Goal: Task Accomplishment & Management: Manage account settings

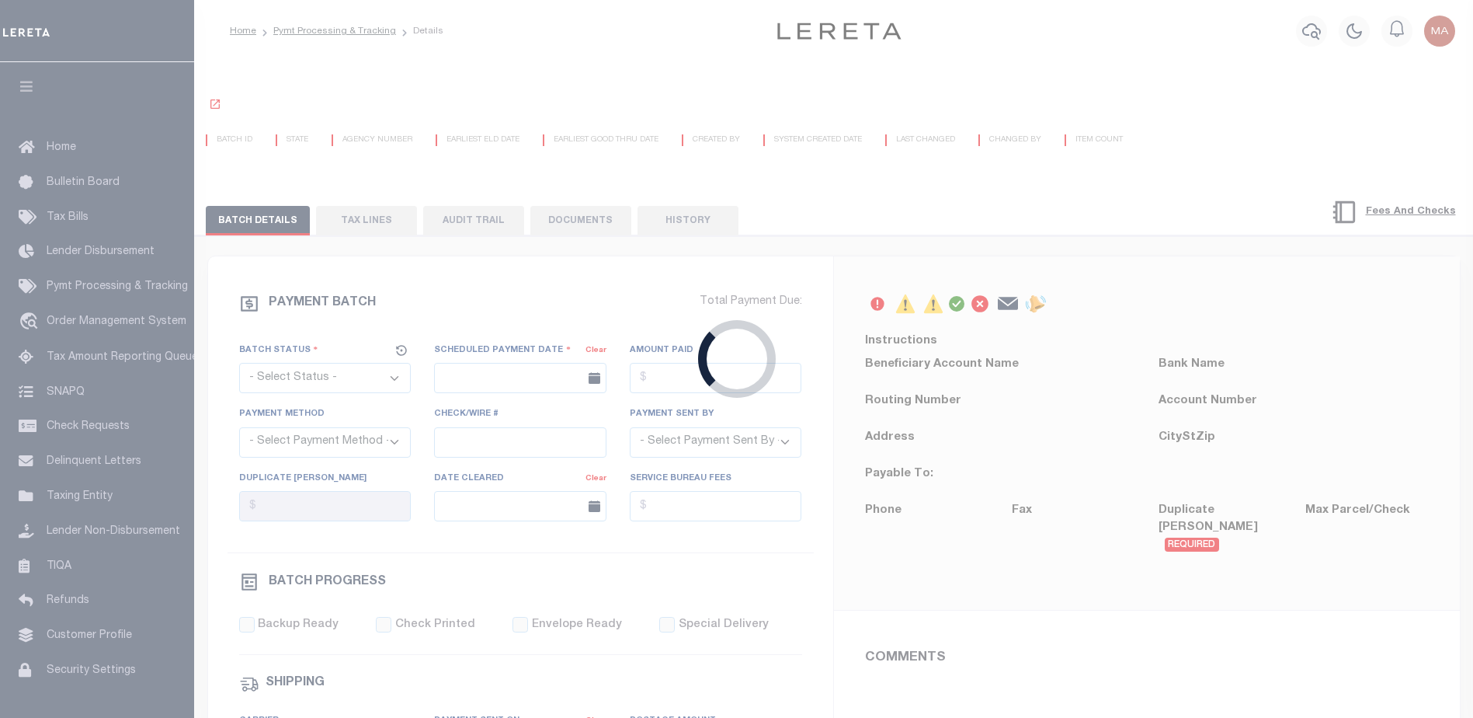
select select "SFP"
type input "07/23/2025"
type input "Barbara"
type input "AAQDF"
select select "1"
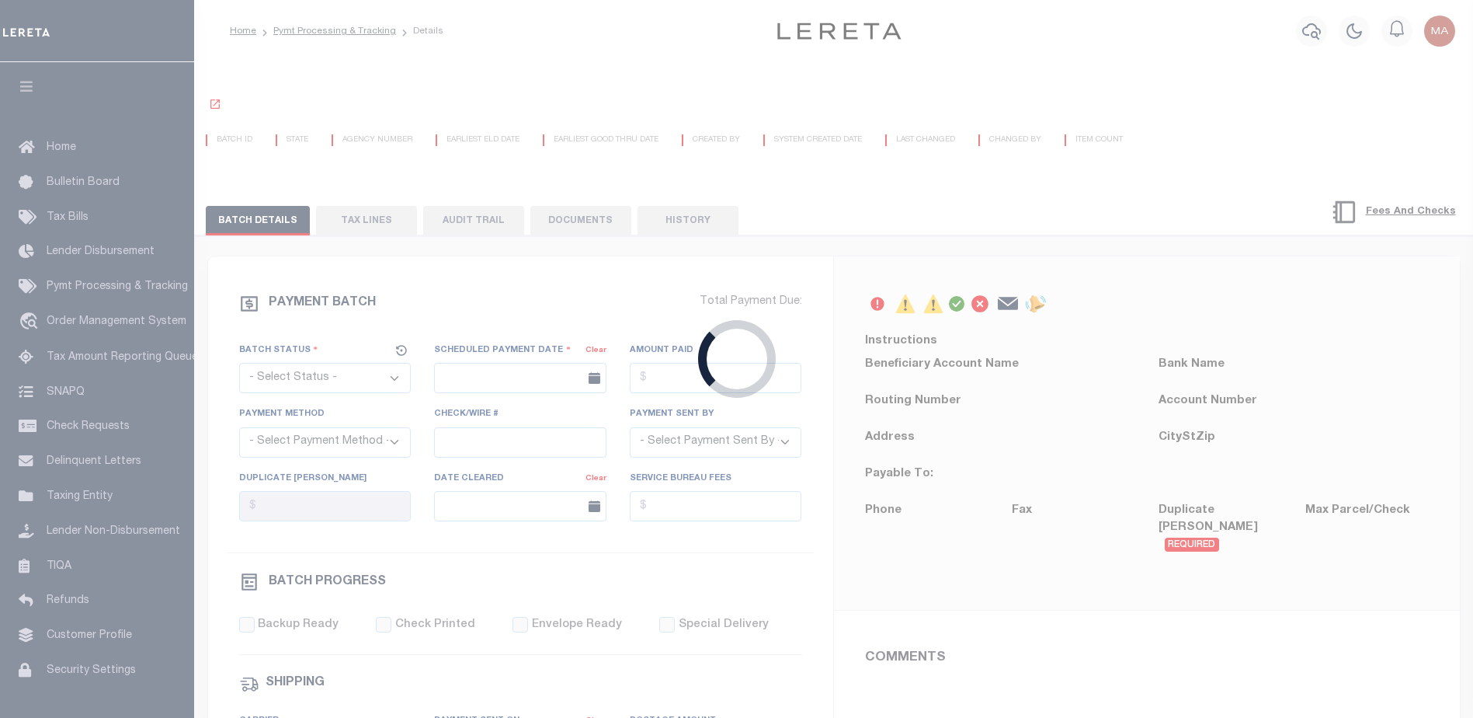
select select "71"
select select "0"
select select "44"
radio input "true"
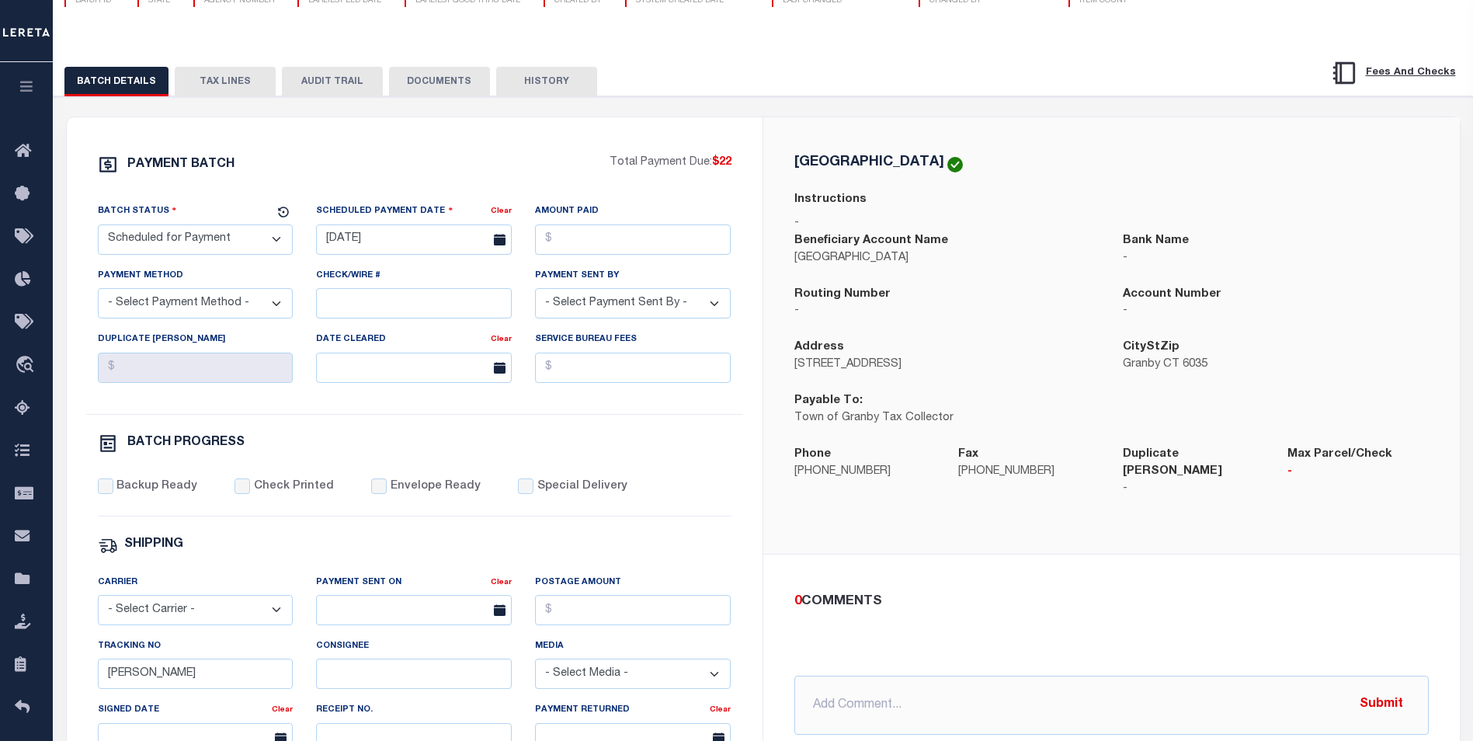
scroll to position [233, 0]
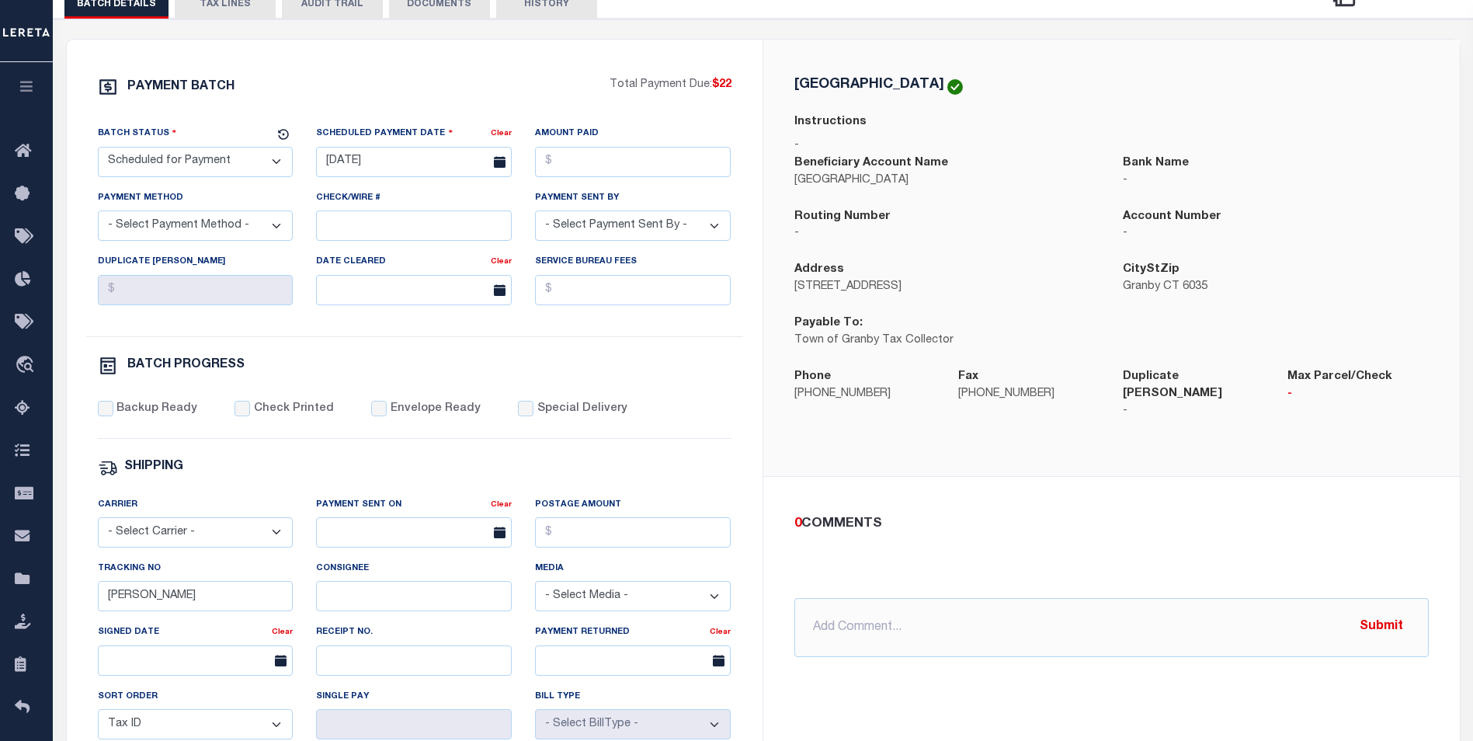
click at [188, 228] on select "- Select Payment Method - ACH Certified Check Check Direct Deposit Wire Transfer" at bounding box center [196, 225] width 196 height 30
click at [301, 291] on div "Duplicate Bill Fees" at bounding box center [195, 285] width 219 height 64
drag, startPoint x: 182, startPoint y: 202, endPoint x: 98, endPoint y: 206, distance: 84.0
click at [98, 206] on div "Payment Method - Select Payment Method - ACH Certified Check Check Direct Depos…" at bounding box center [196, 214] width 196 height 51
copy label "Payment Method"
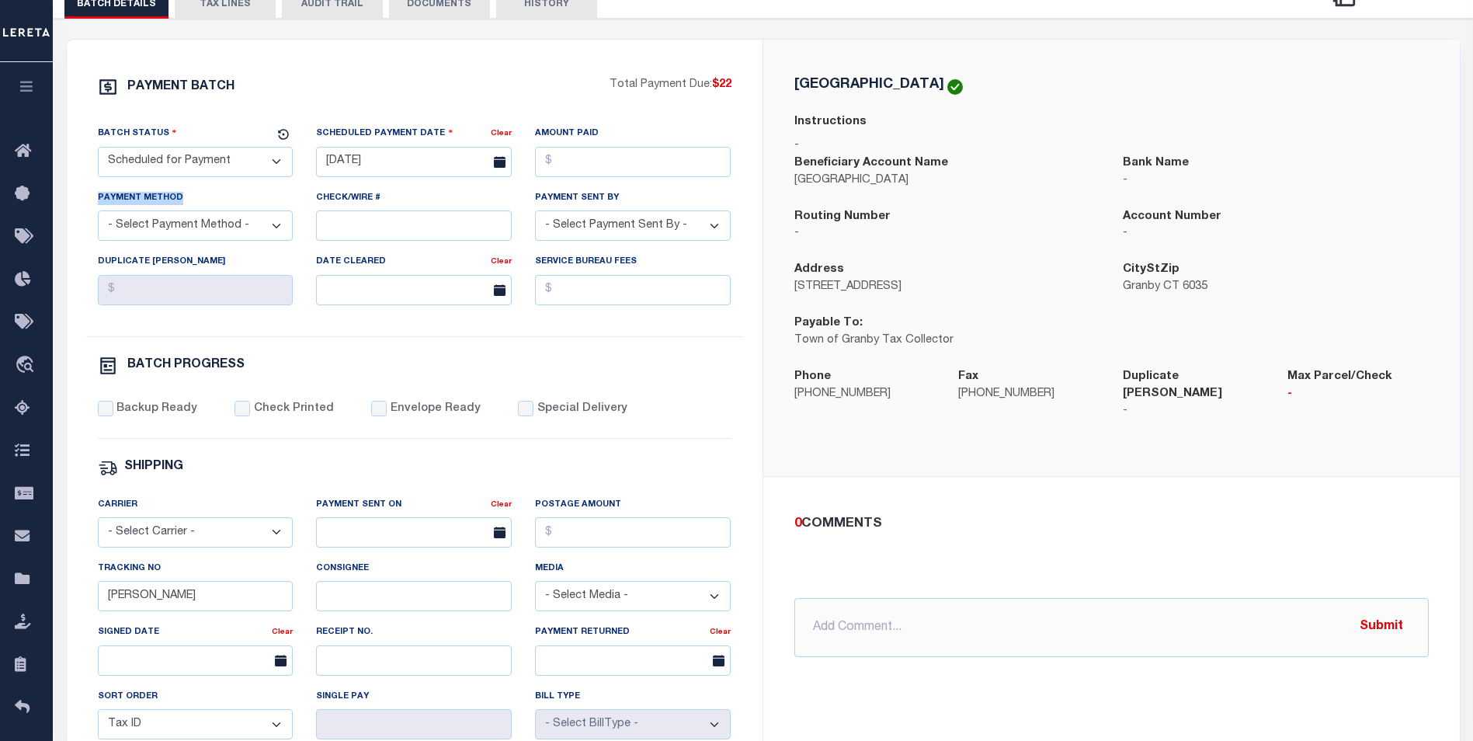
click at [266, 234] on select "- Select Payment Method - ACH Certified Check Check Direct Deposit Wire Transfer" at bounding box center [196, 225] width 196 height 30
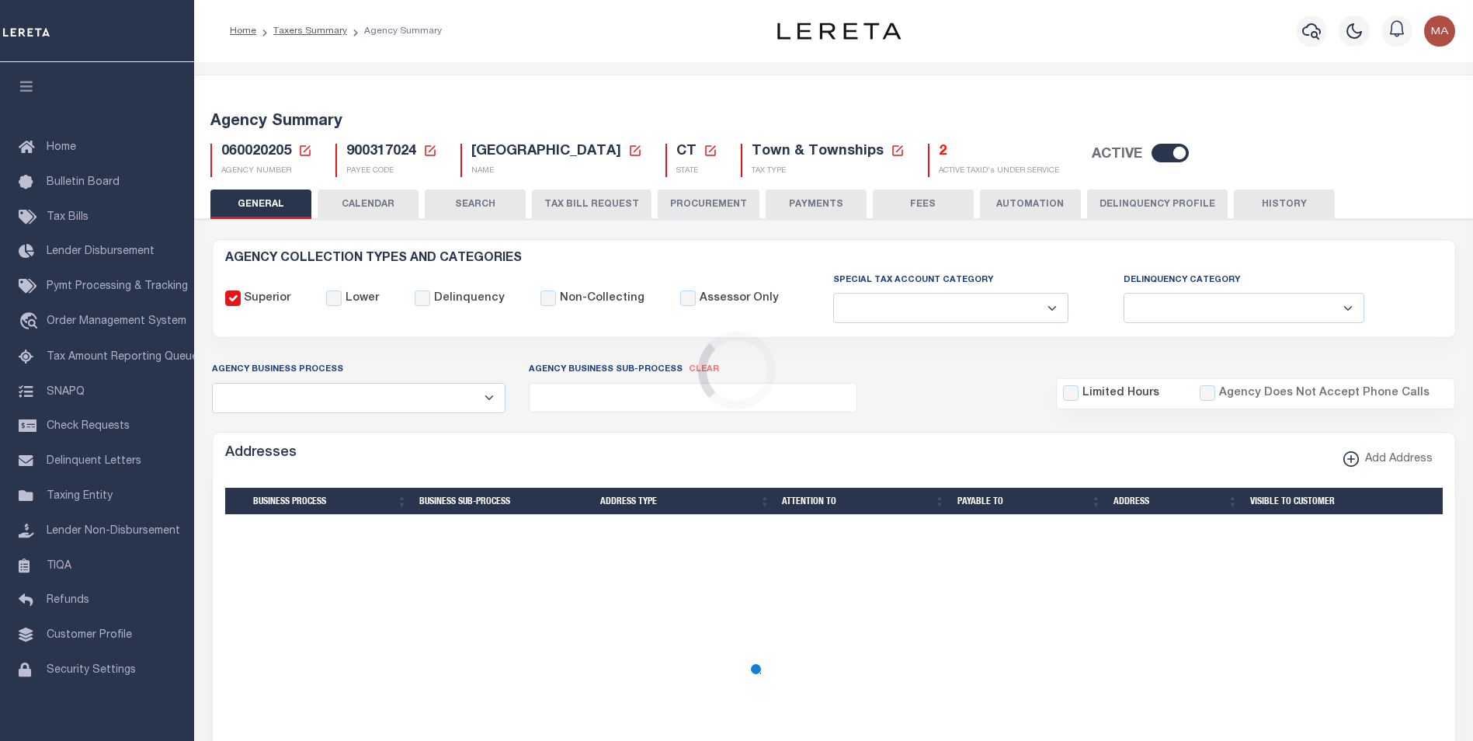
select select
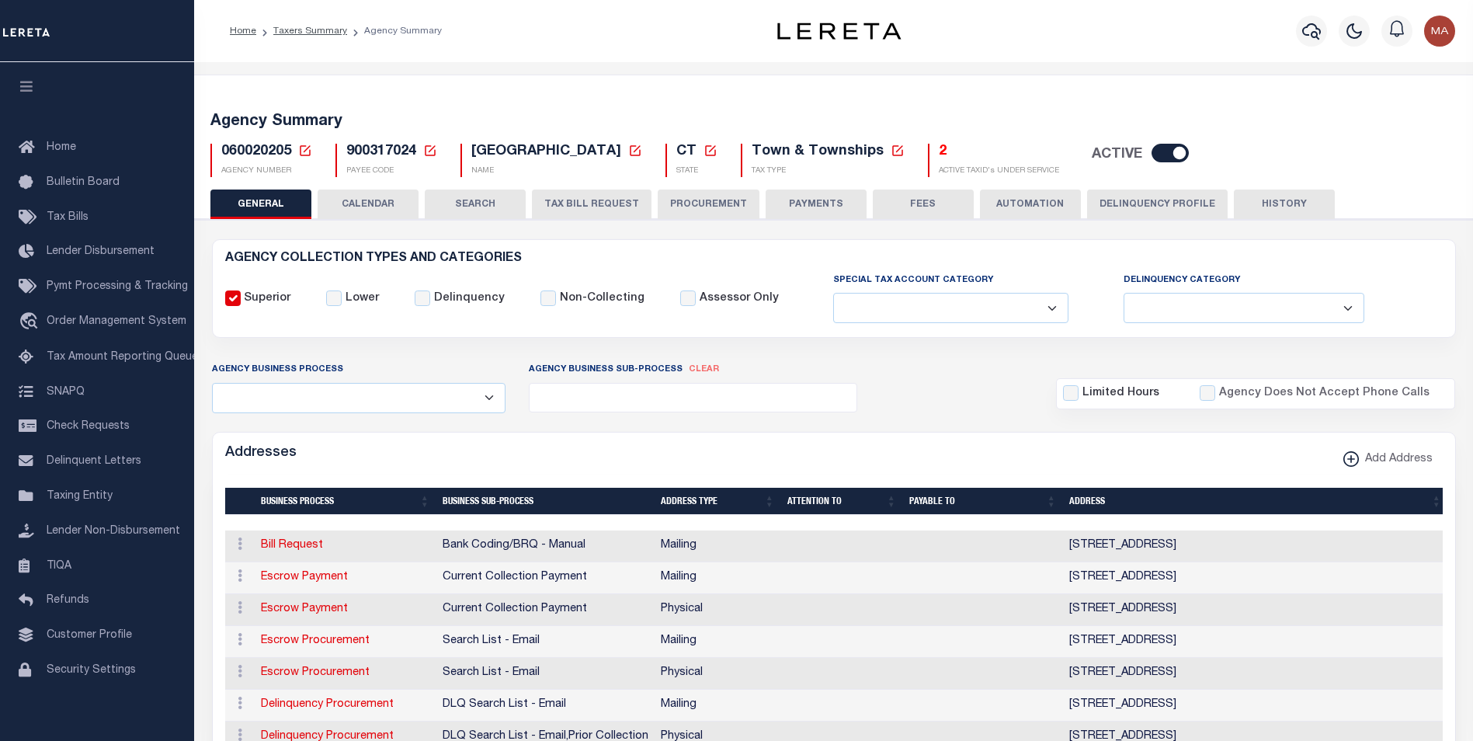
click at [825, 206] on button "PAYMENTS" at bounding box center [816, 204] width 101 height 30
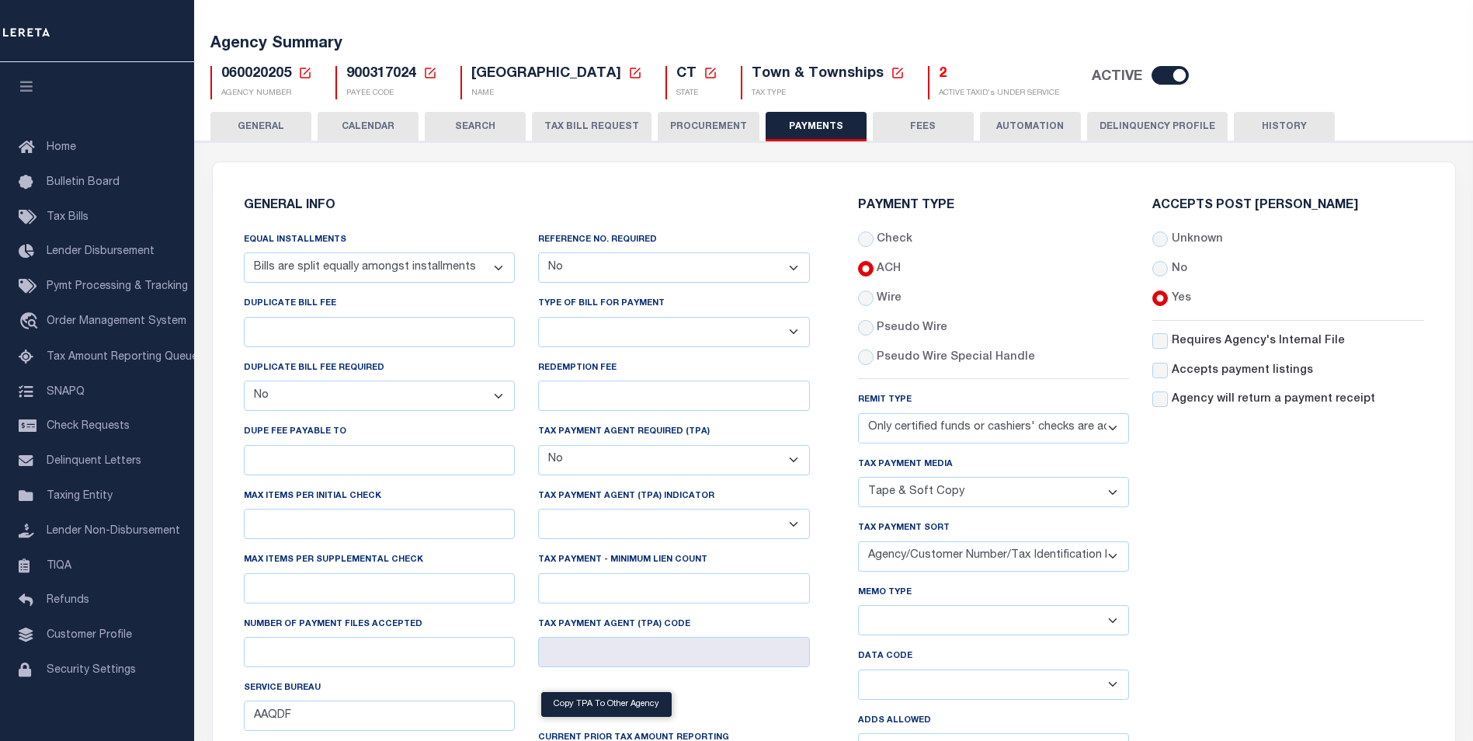
scroll to position [233, 0]
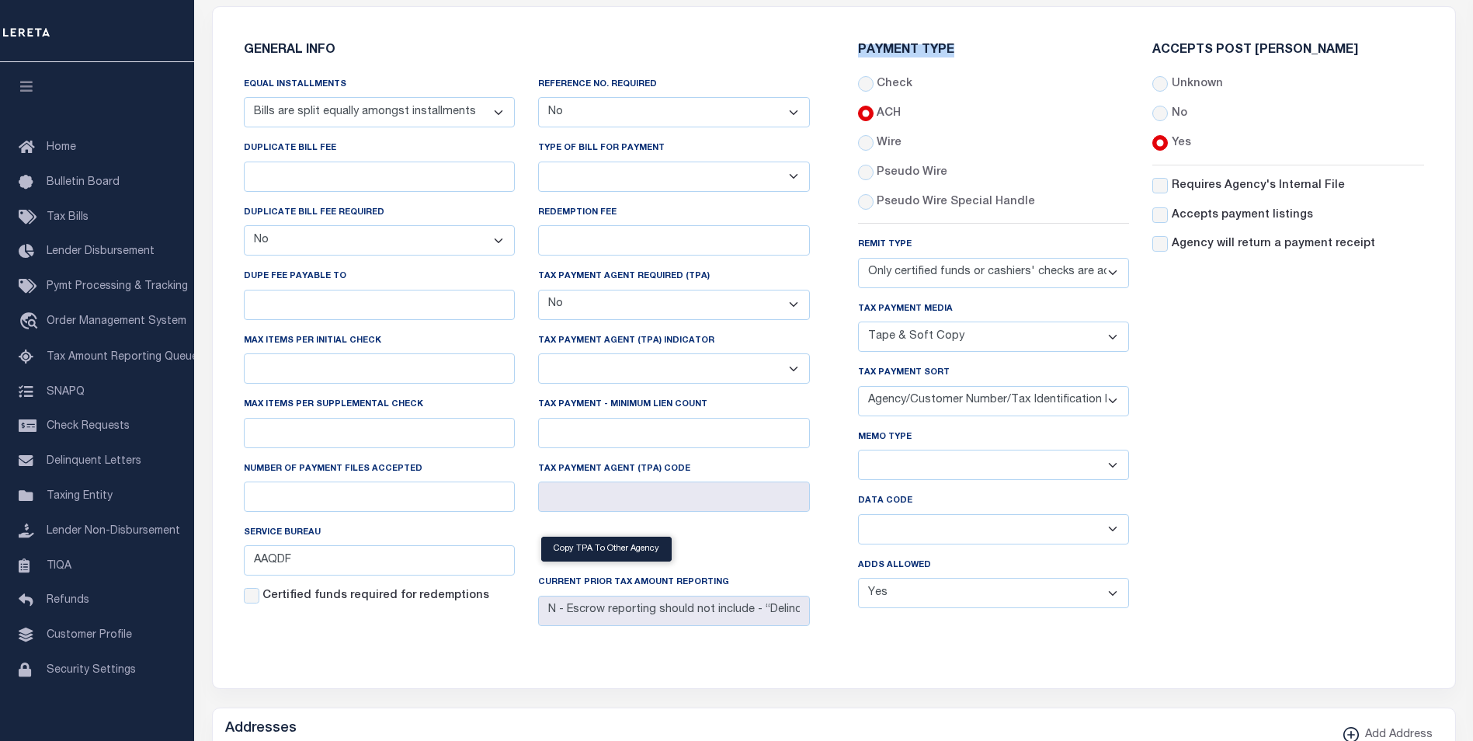
drag, startPoint x: 960, startPoint y: 54, endPoint x: 859, endPoint y: 51, distance: 101.0
click at [859, 51] on h6 "Payment Type" at bounding box center [994, 50] width 272 height 13
copy h6 "Payment Type"
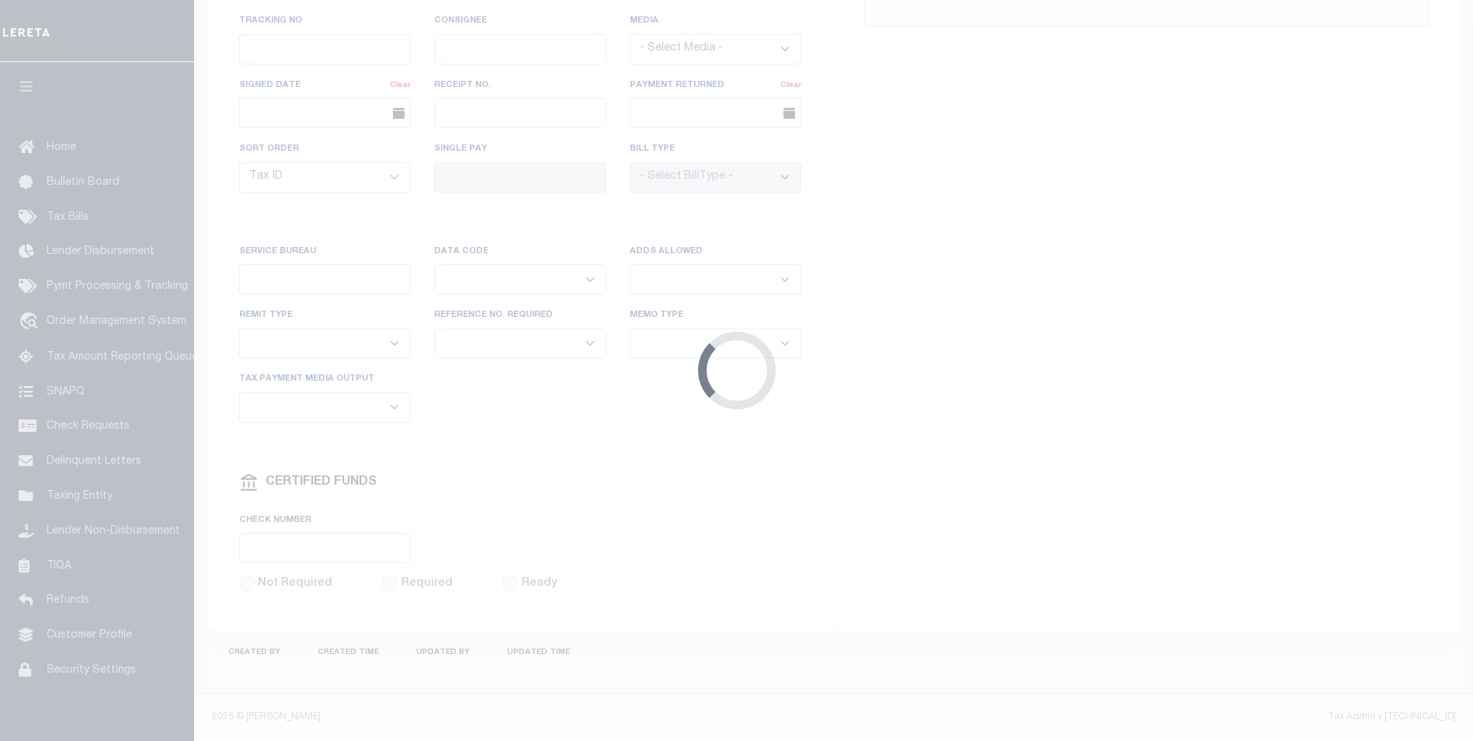
select select "SFP"
type input "07/23/2025"
type input "Barbara"
type input "AAQDF"
select select "1"
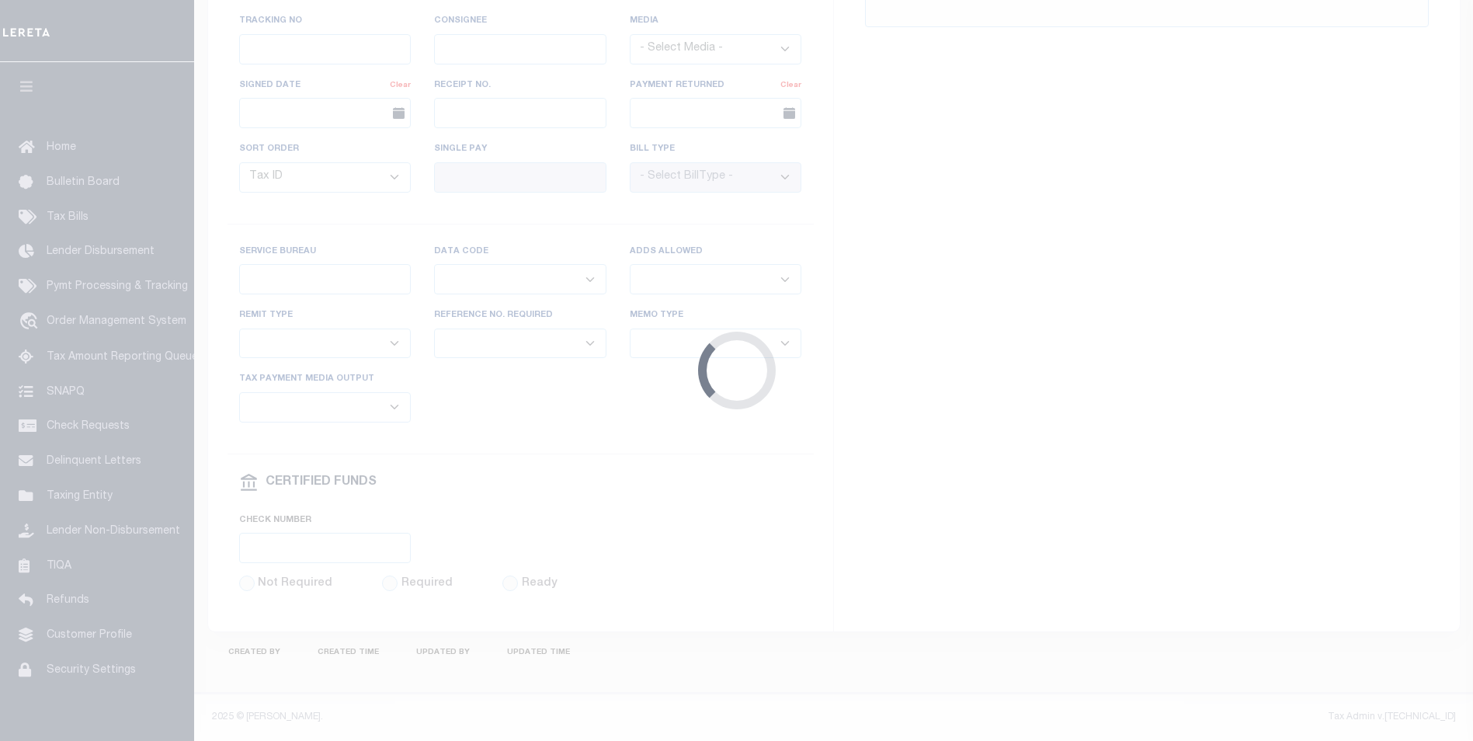
select select "71"
select select "0"
select select "44"
radio input "true"
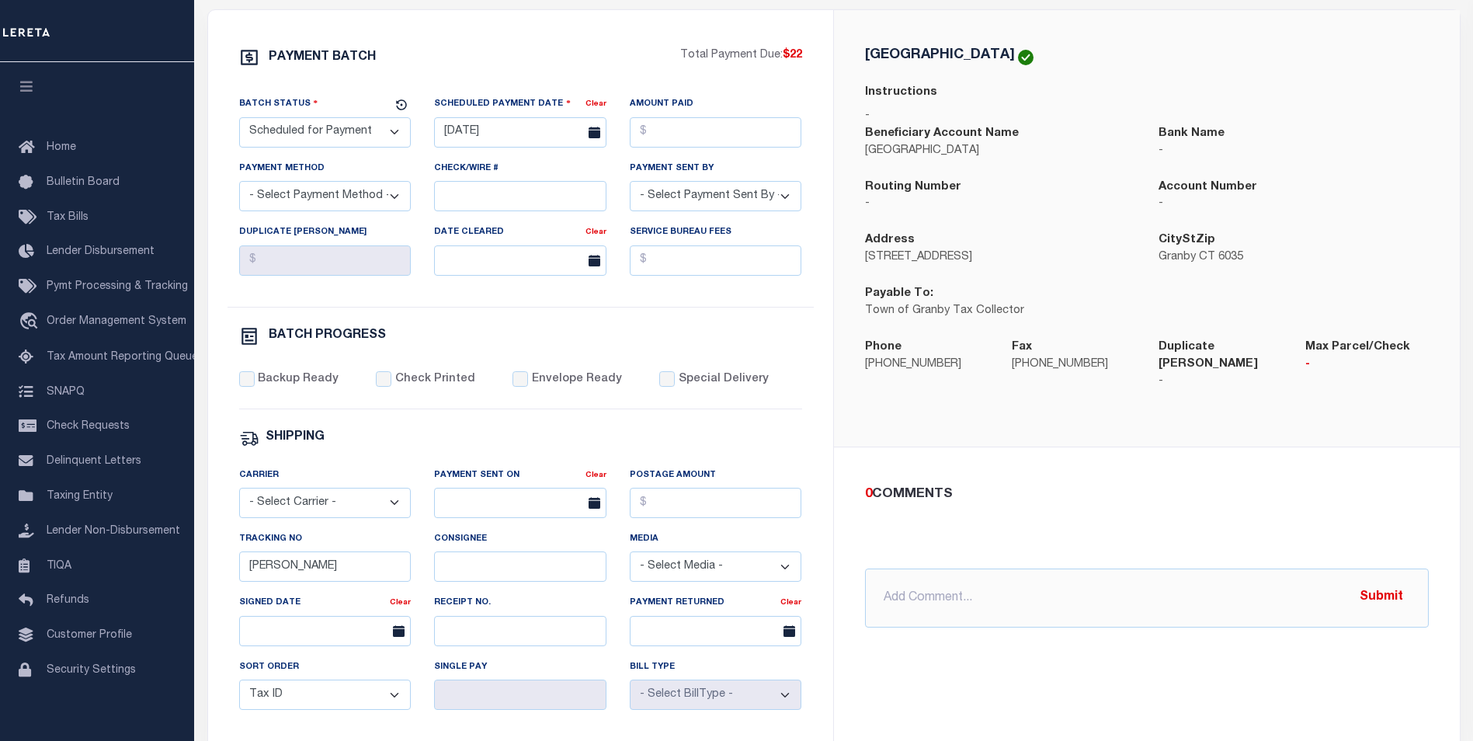
scroll to position [185, 0]
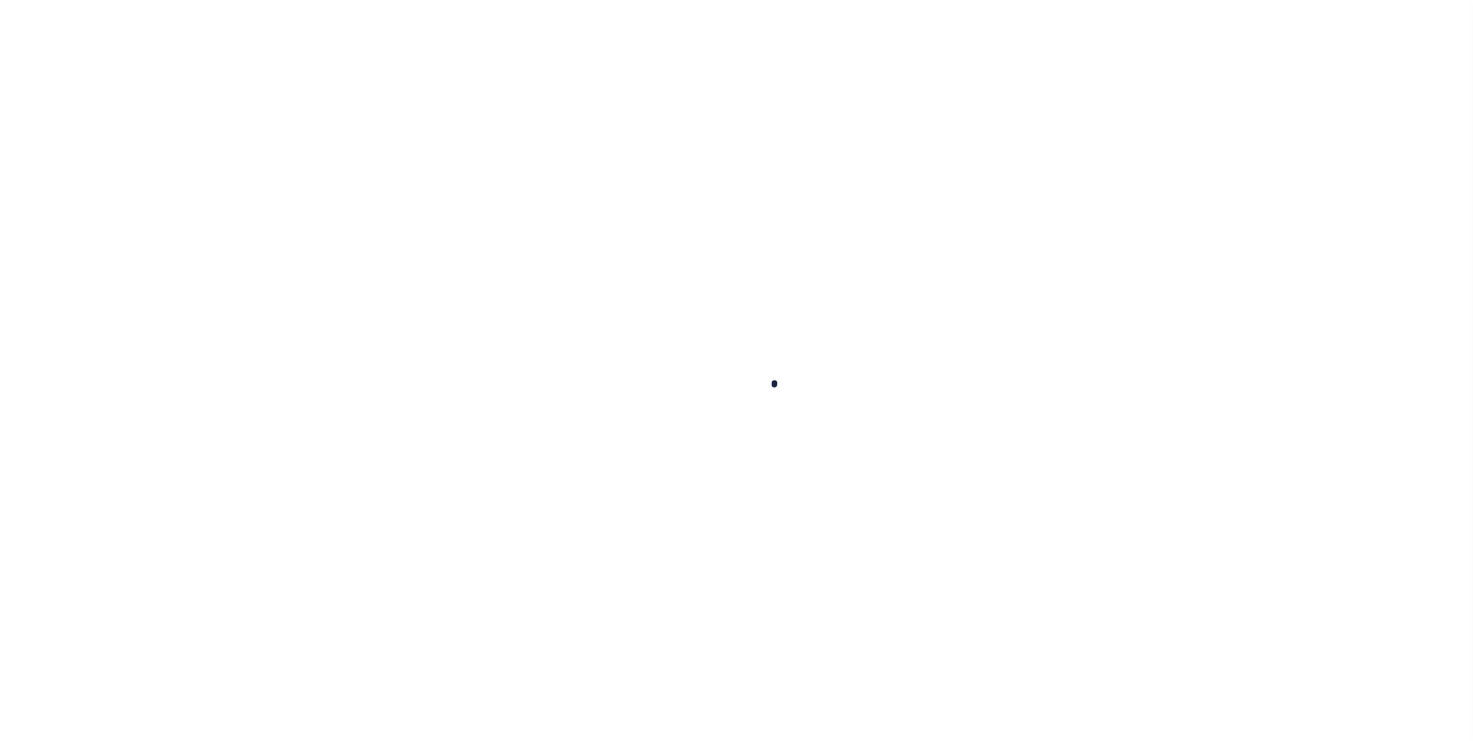
scroll to position [169, 0]
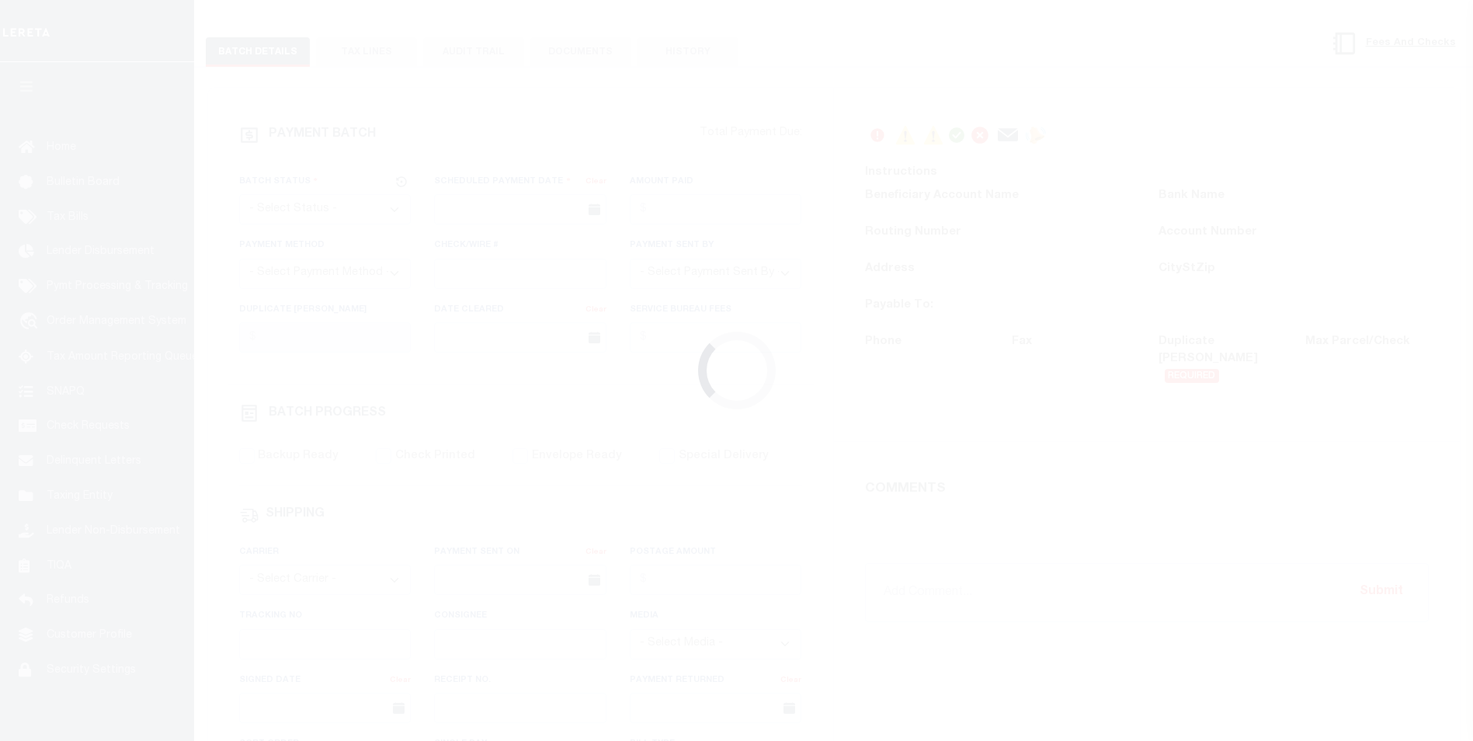
select select "SFP"
type input "[DATE]"
type input "[PERSON_NAME]"
type input "AAQDF"
select select "1"
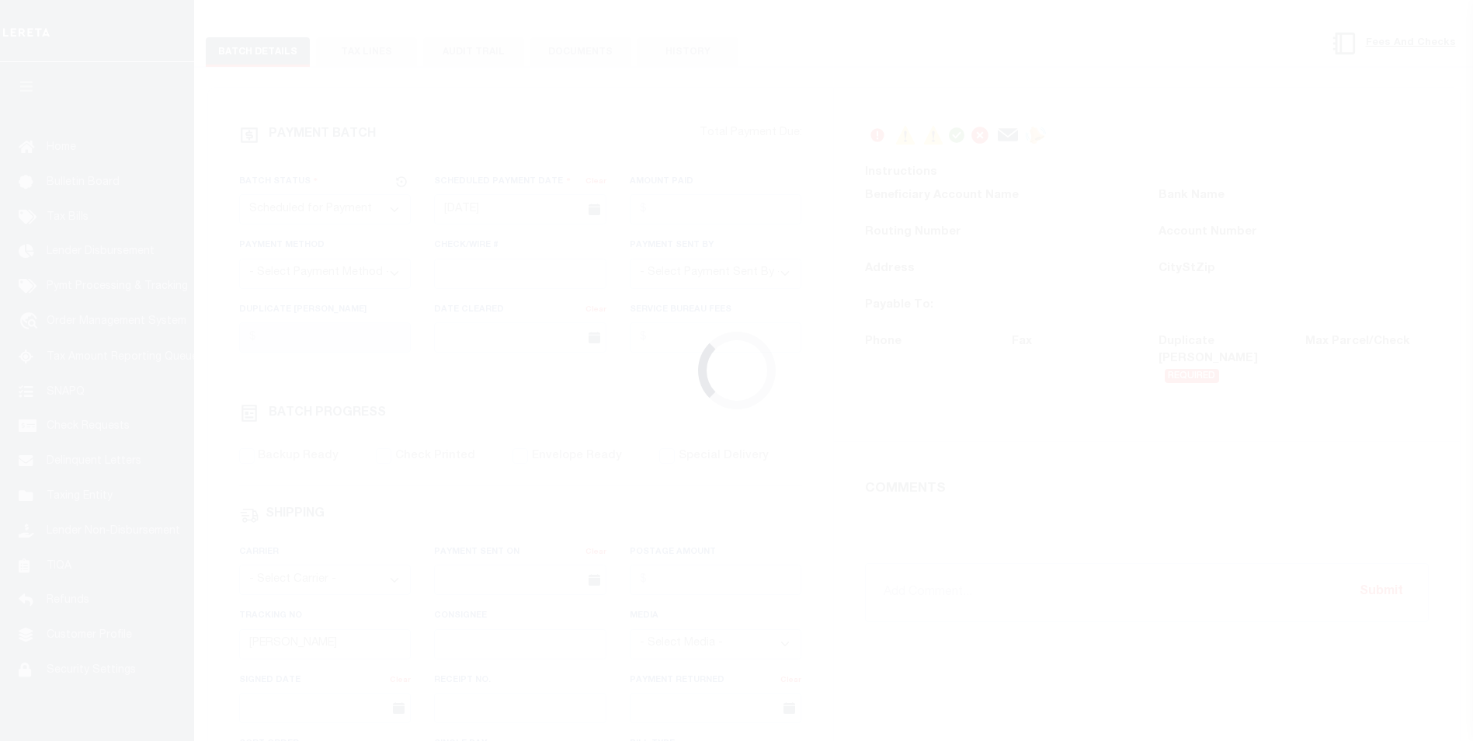
select select "71"
select select "0"
select select "44"
radio input "true"
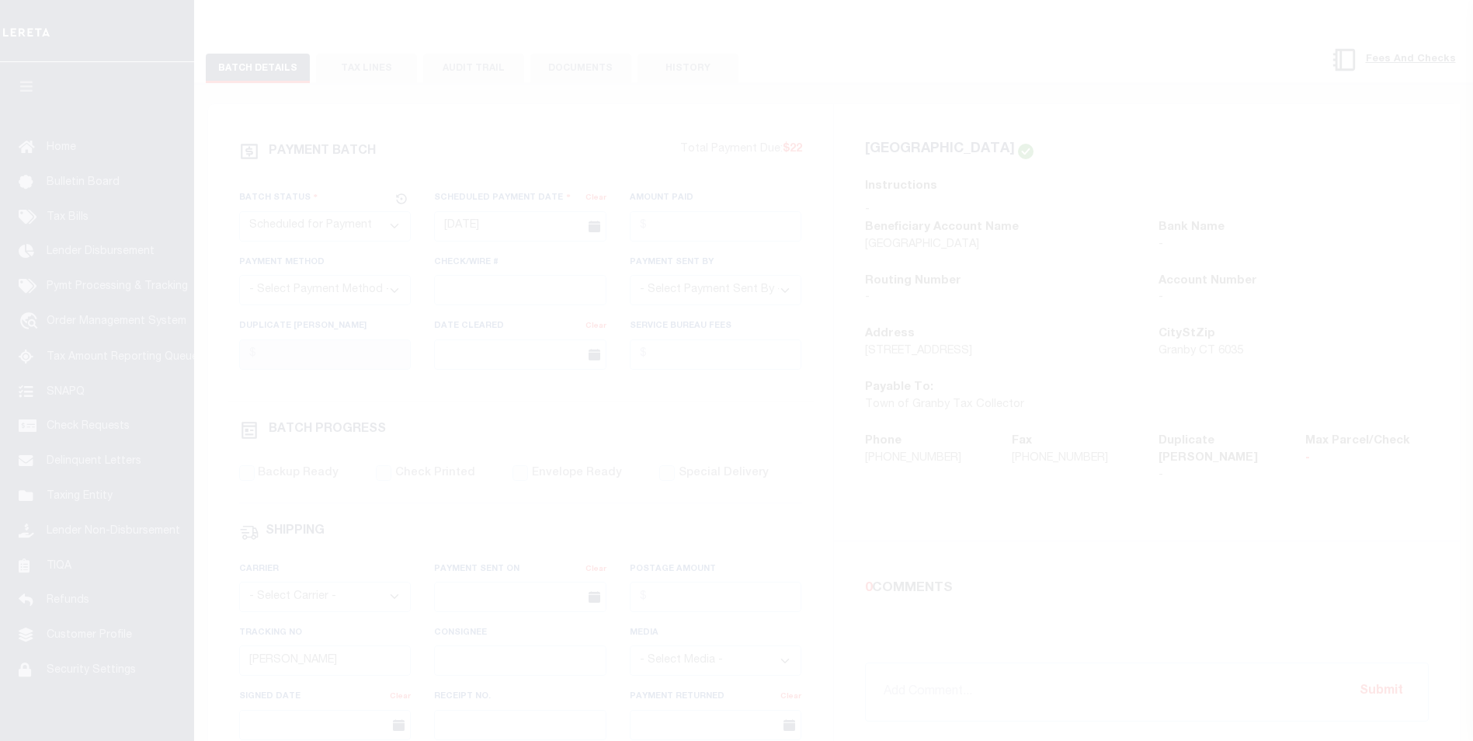
scroll to position [185, 0]
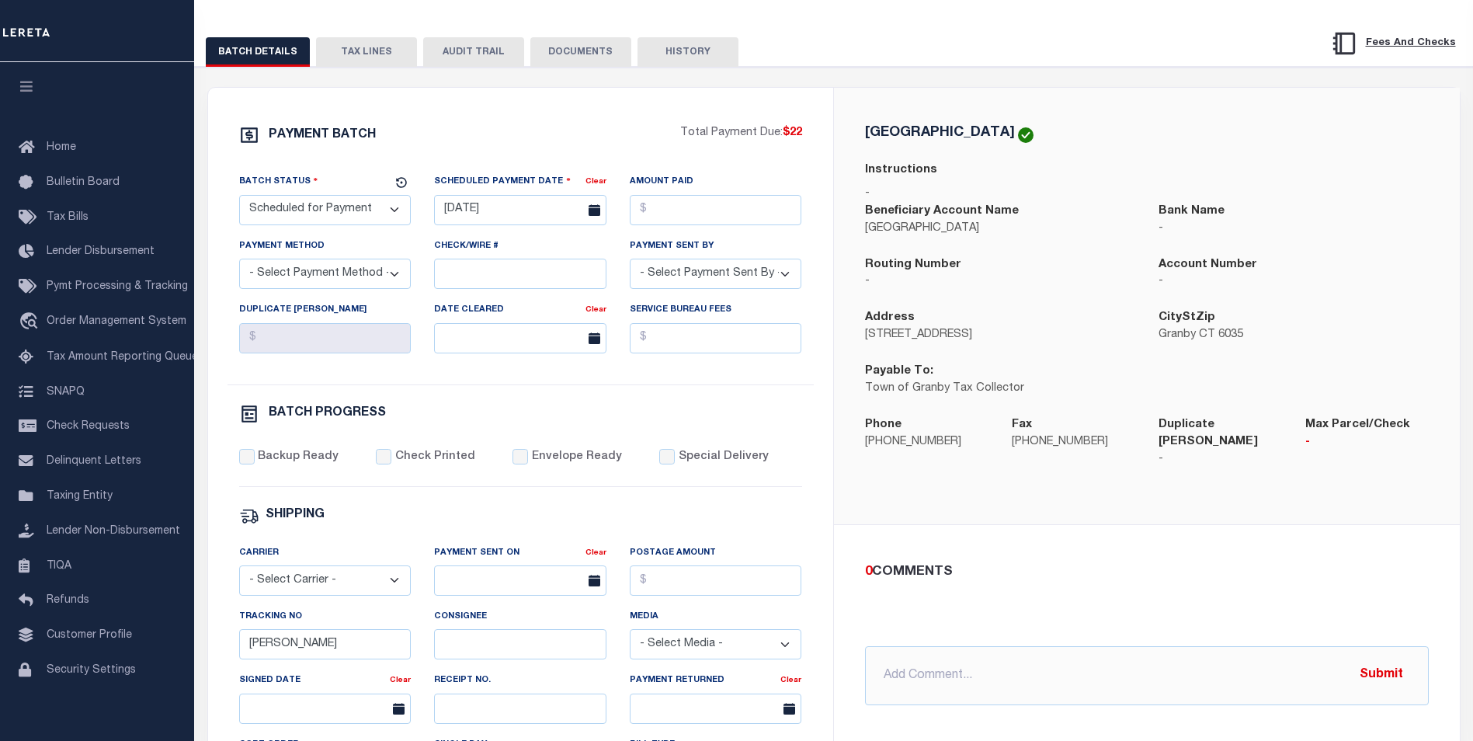
click at [353, 276] on select "- Select Payment Method - ACH Certified Check Check Direct Deposit Wire Transfer" at bounding box center [325, 274] width 172 height 30
click at [239, 263] on select "- Select Payment Method - ACH Certified Check Check Direct Deposit Wire Transfer" at bounding box center [325, 274] width 172 height 30
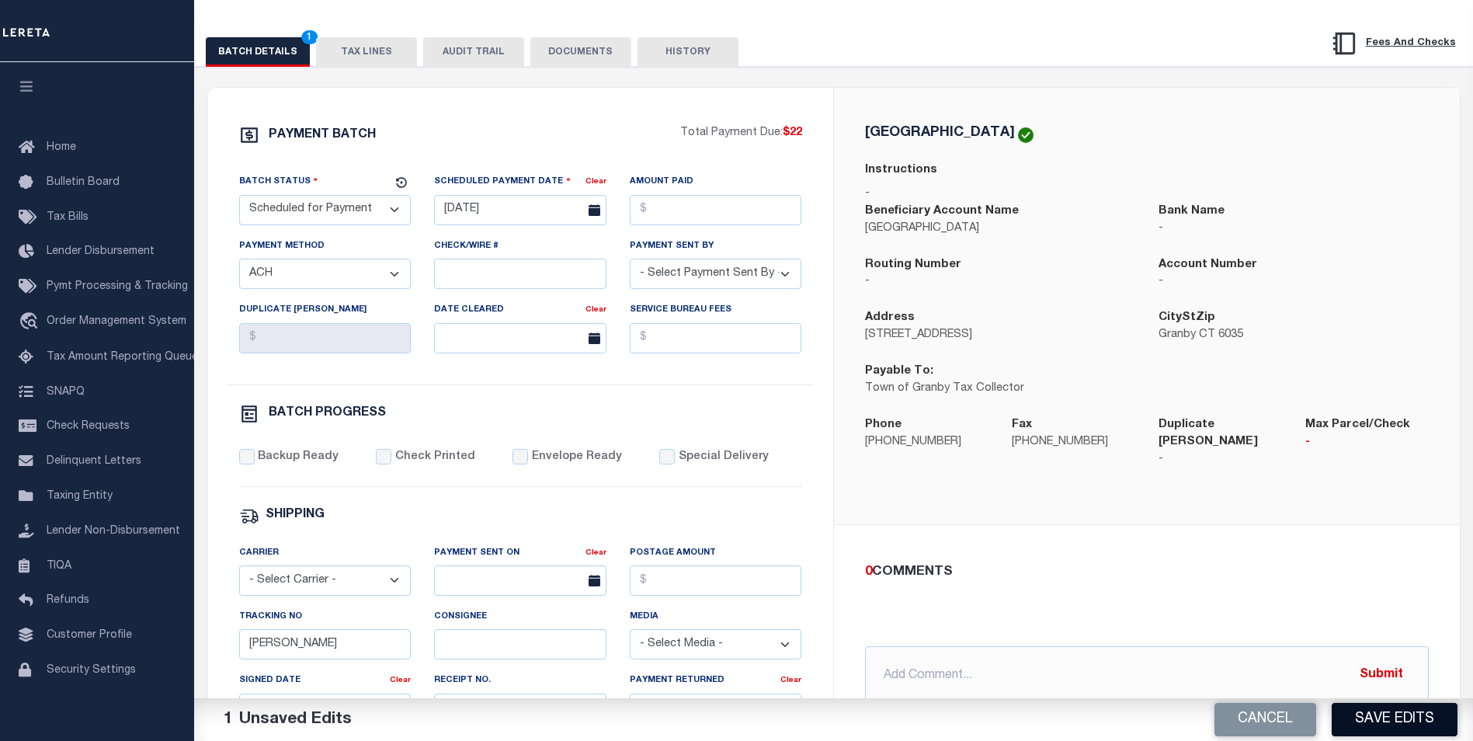
click at [1371, 730] on button "Save Edits" at bounding box center [1395, 719] width 126 height 33
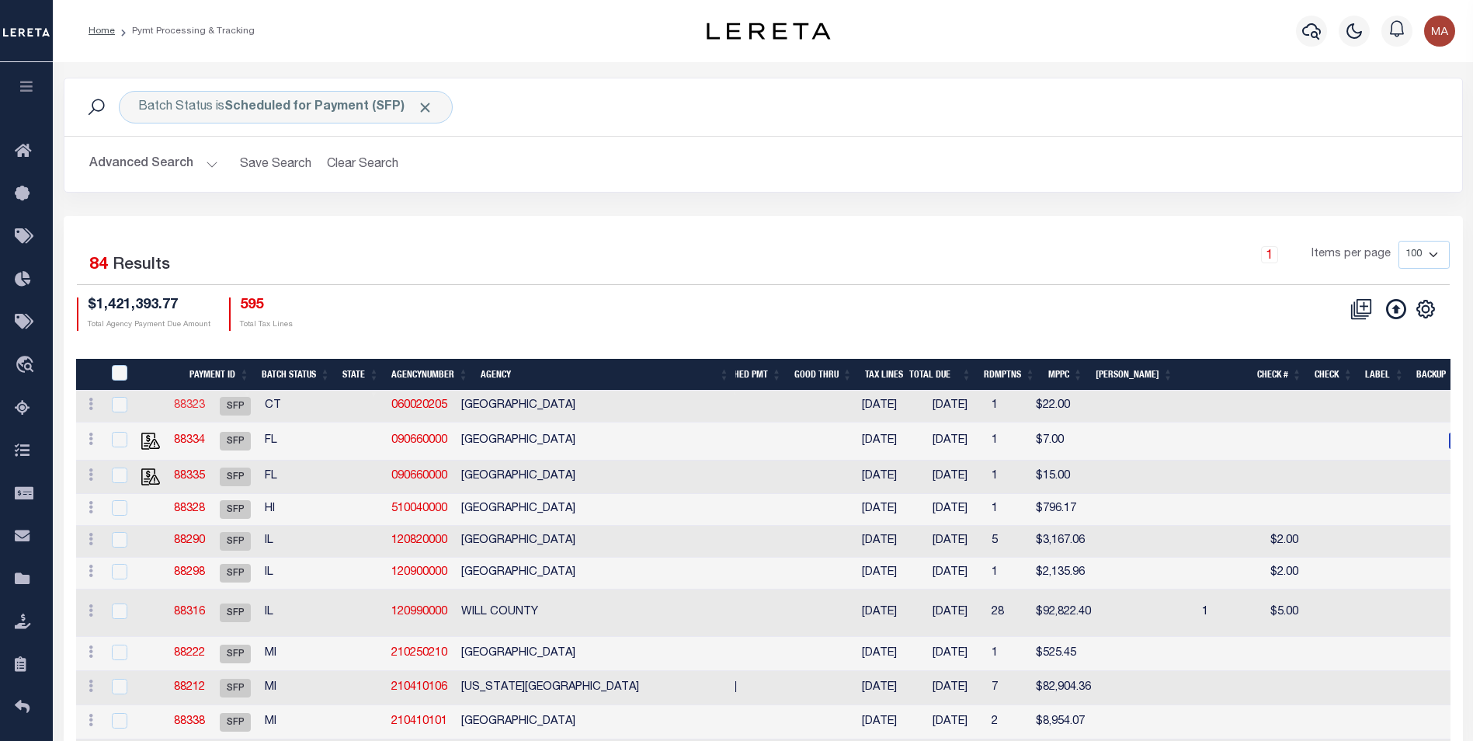
click at [205, 403] on link "88323" at bounding box center [189, 405] width 31 height 11
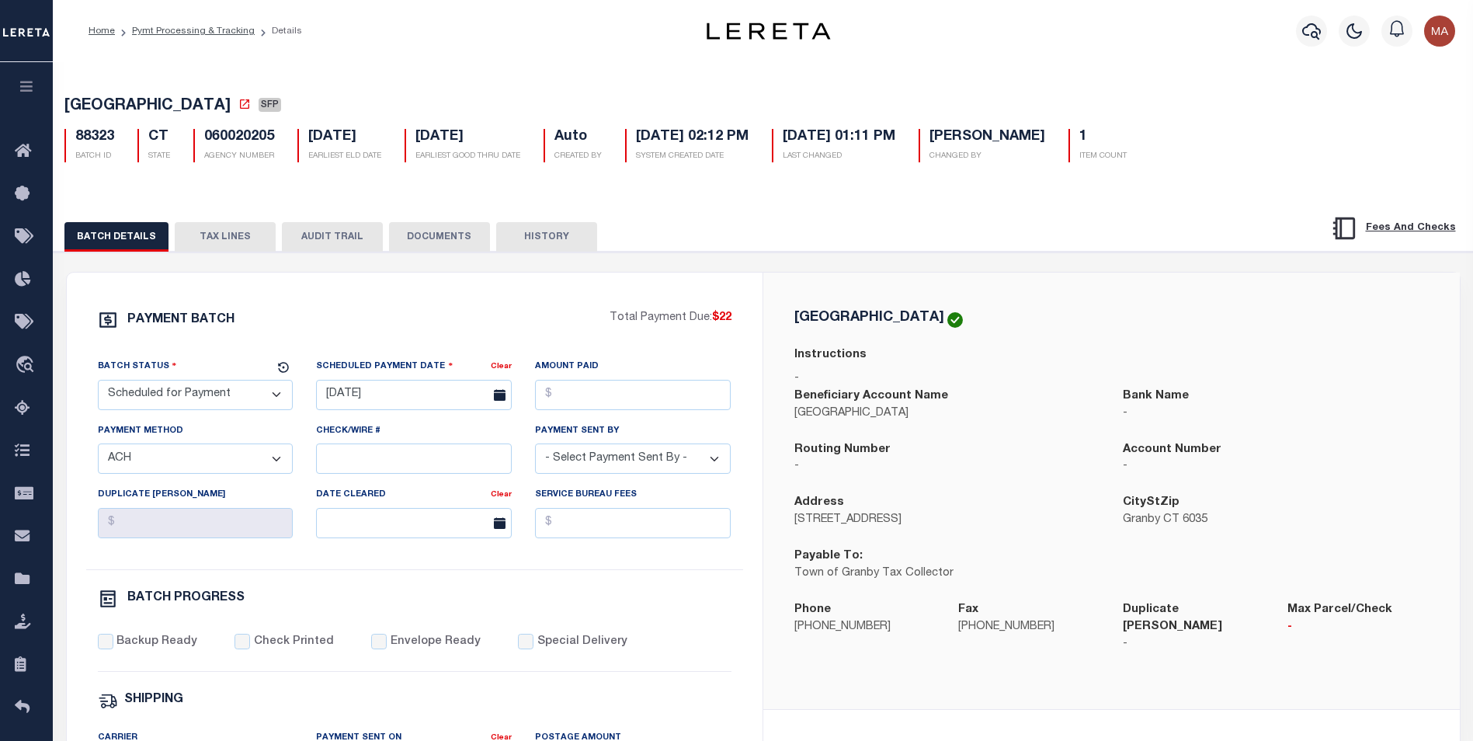
click at [221, 474] on select "- Select Payment Method - ACH Certified Check Check Direct Deposit Wire Transfer" at bounding box center [196, 458] width 196 height 30
select select "CCK"
click at [98, 448] on select "- Select Payment Method - ACH Certified Check Check Direct Deposit Wire Transfer" at bounding box center [196, 458] width 196 height 30
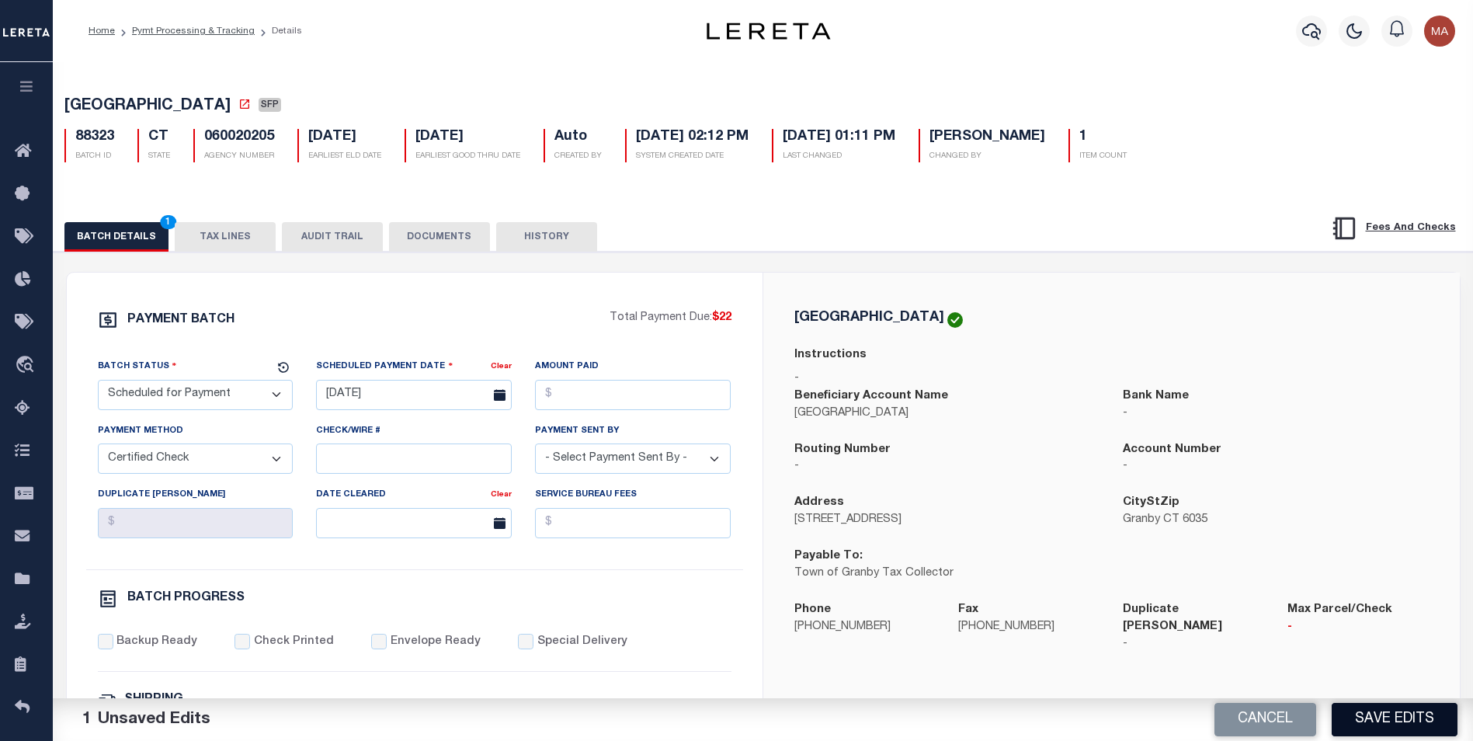
click at [1389, 729] on button "Save Edits" at bounding box center [1395, 719] width 126 height 33
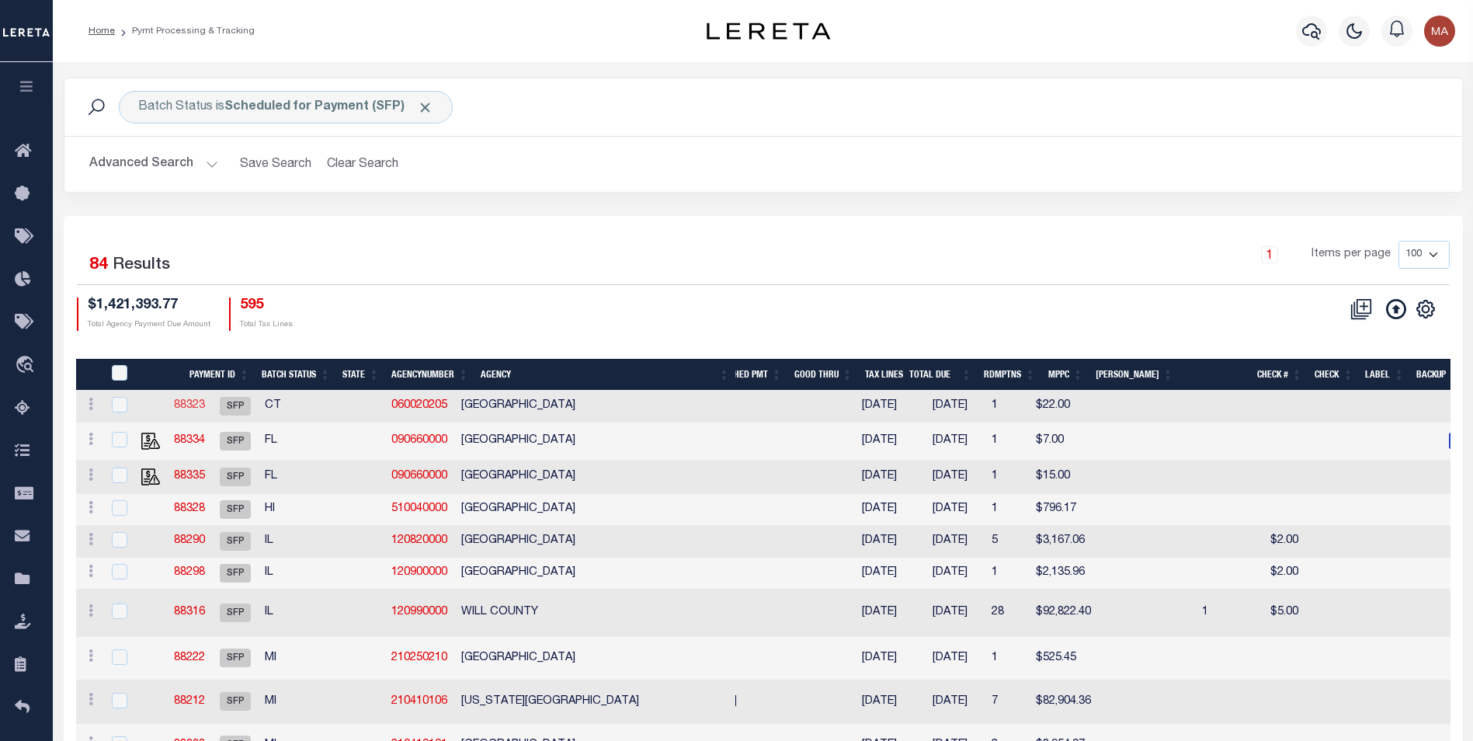
click at [205, 405] on link "88323" at bounding box center [189, 405] width 31 height 11
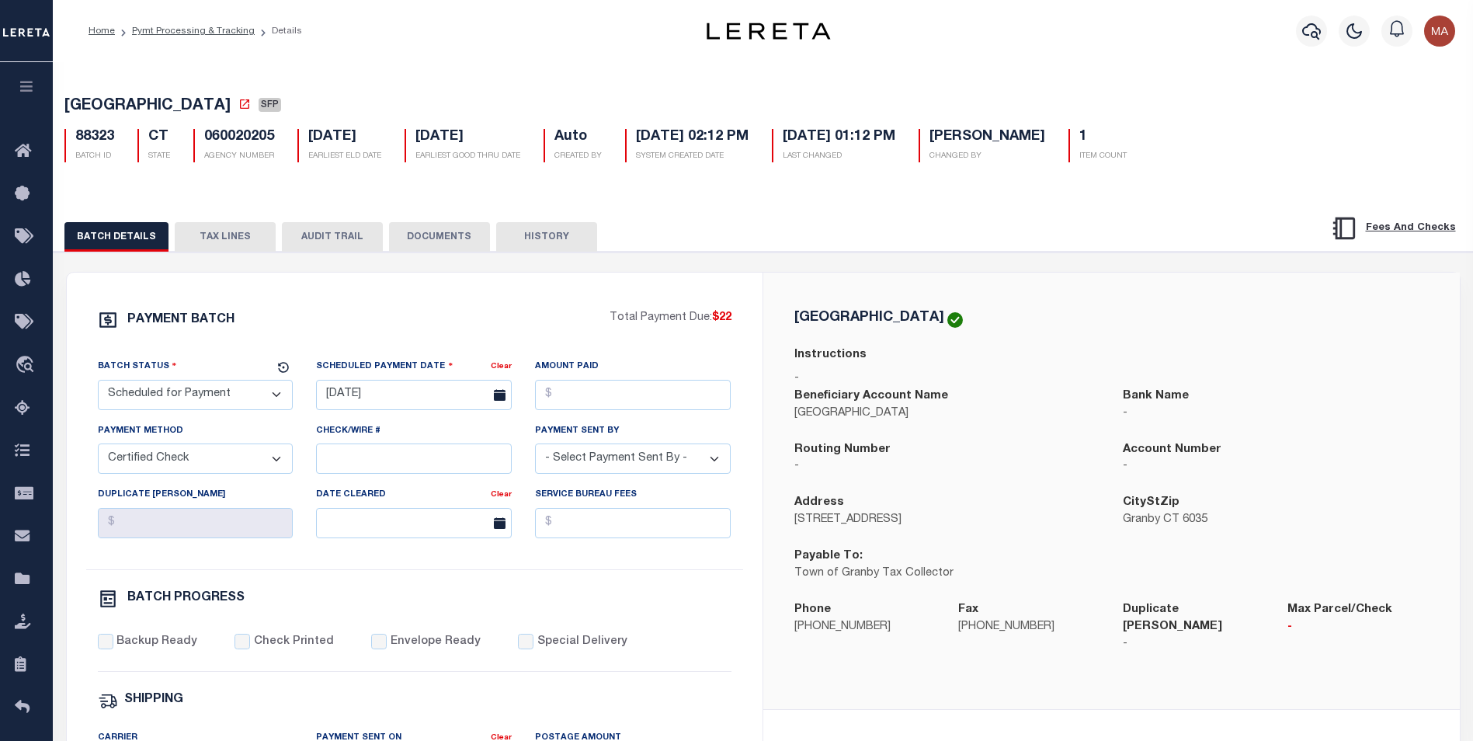
drag, startPoint x: 183, startPoint y: 468, endPoint x: 265, endPoint y: 492, distance: 85.0
click at [264, 492] on div "Duplicate [PERSON_NAME]" at bounding box center [196, 511] width 196 height 51
click at [244, 466] on select "- Select Payment Method - ACH Certified Check Check Direct Deposit Wire Transfer" at bounding box center [196, 458] width 196 height 30
click at [297, 483] on div "Payment Method - Select Payment Method - ACH Certified Check Check Direct Depos…" at bounding box center [195, 454] width 219 height 64
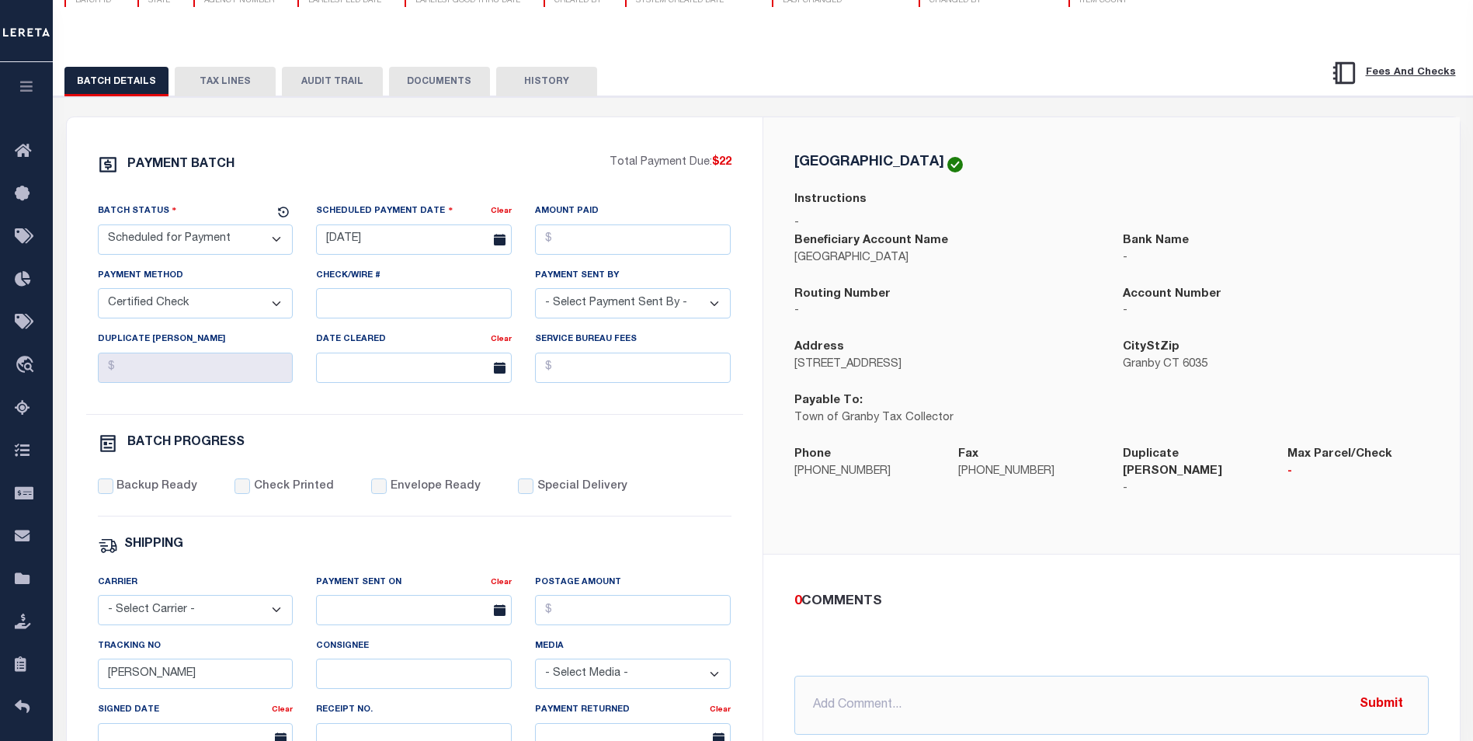
click at [273, 311] on select "- Select Payment Method - ACH Certified Check Check Direct Deposit Wire Transfer" at bounding box center [196, 303] width 196 height 30
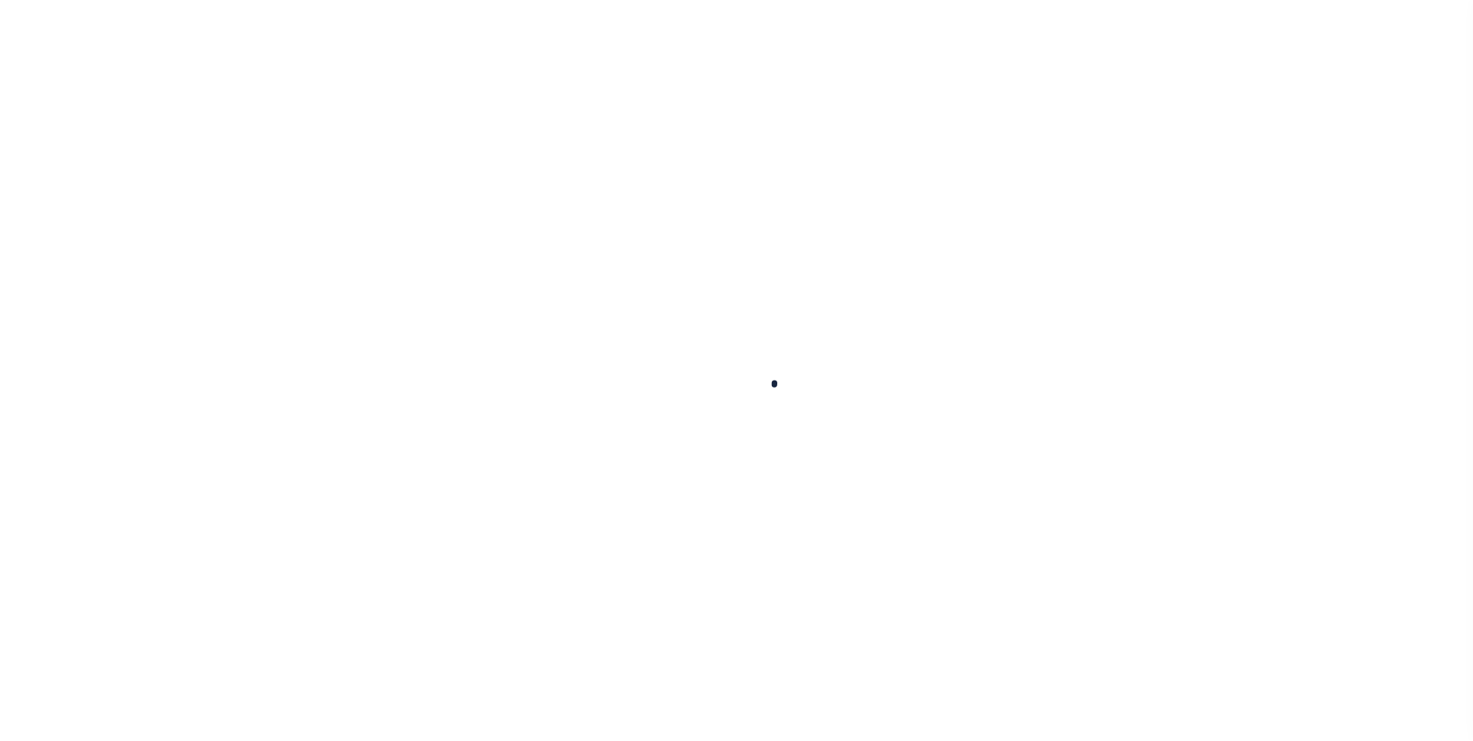
select select
checkbox input "false"
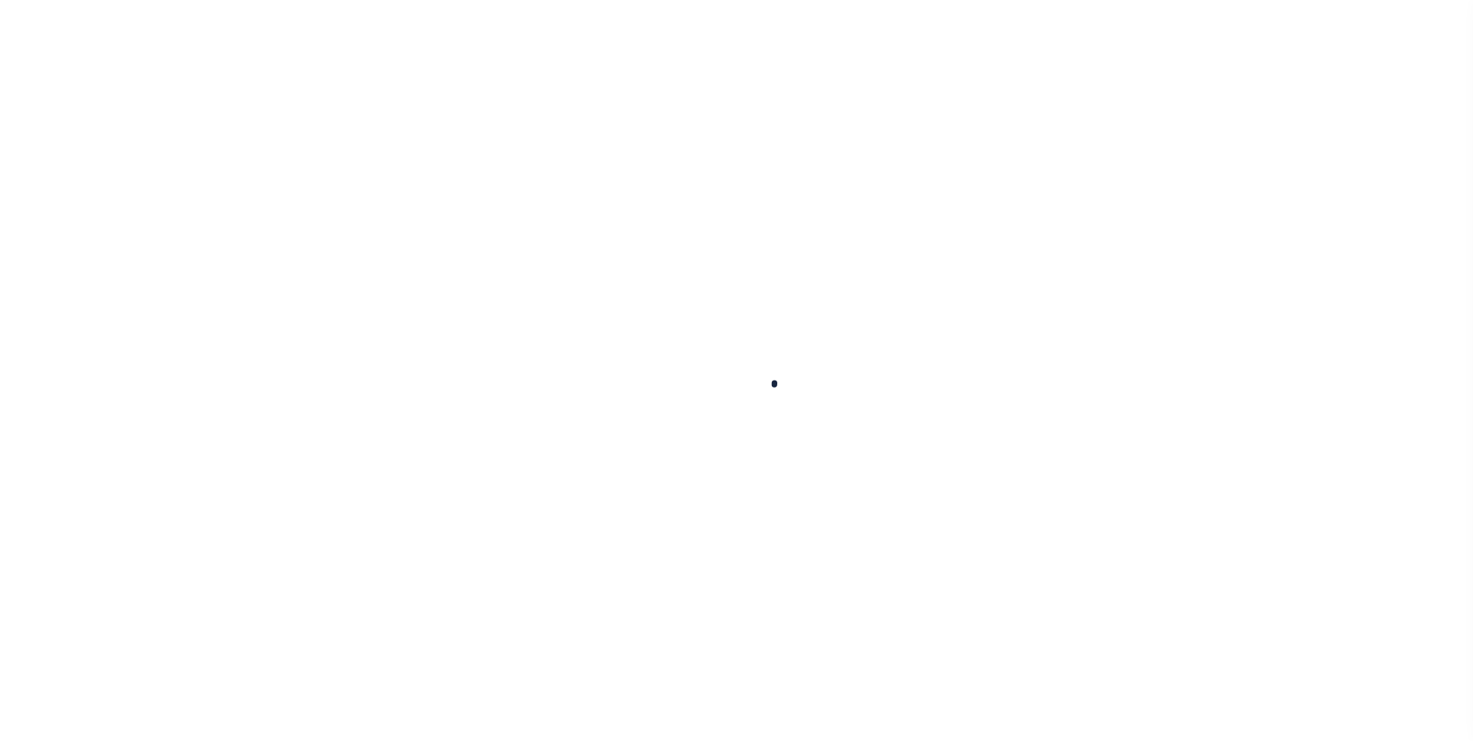
checkbox input "false"
type input "900317024"
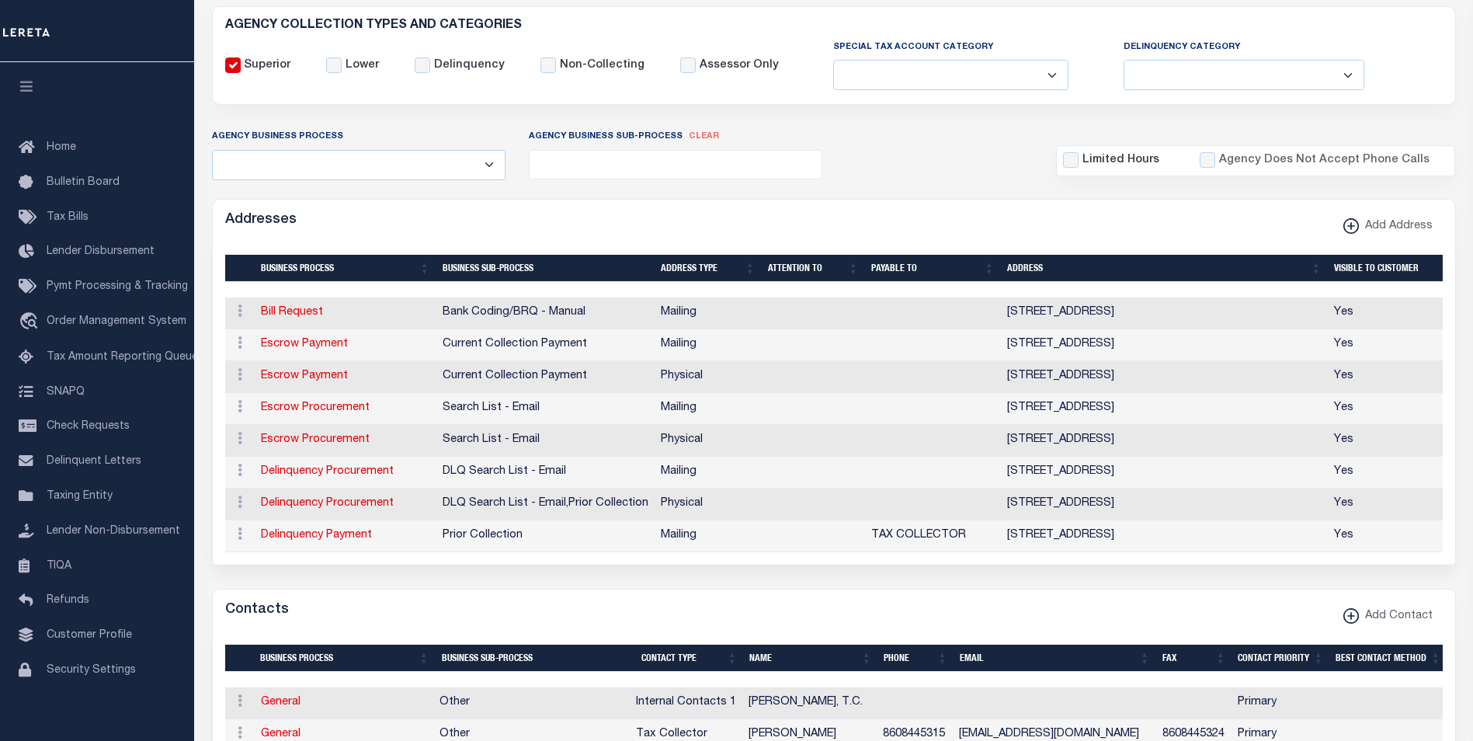
scroll to position [0, 0]
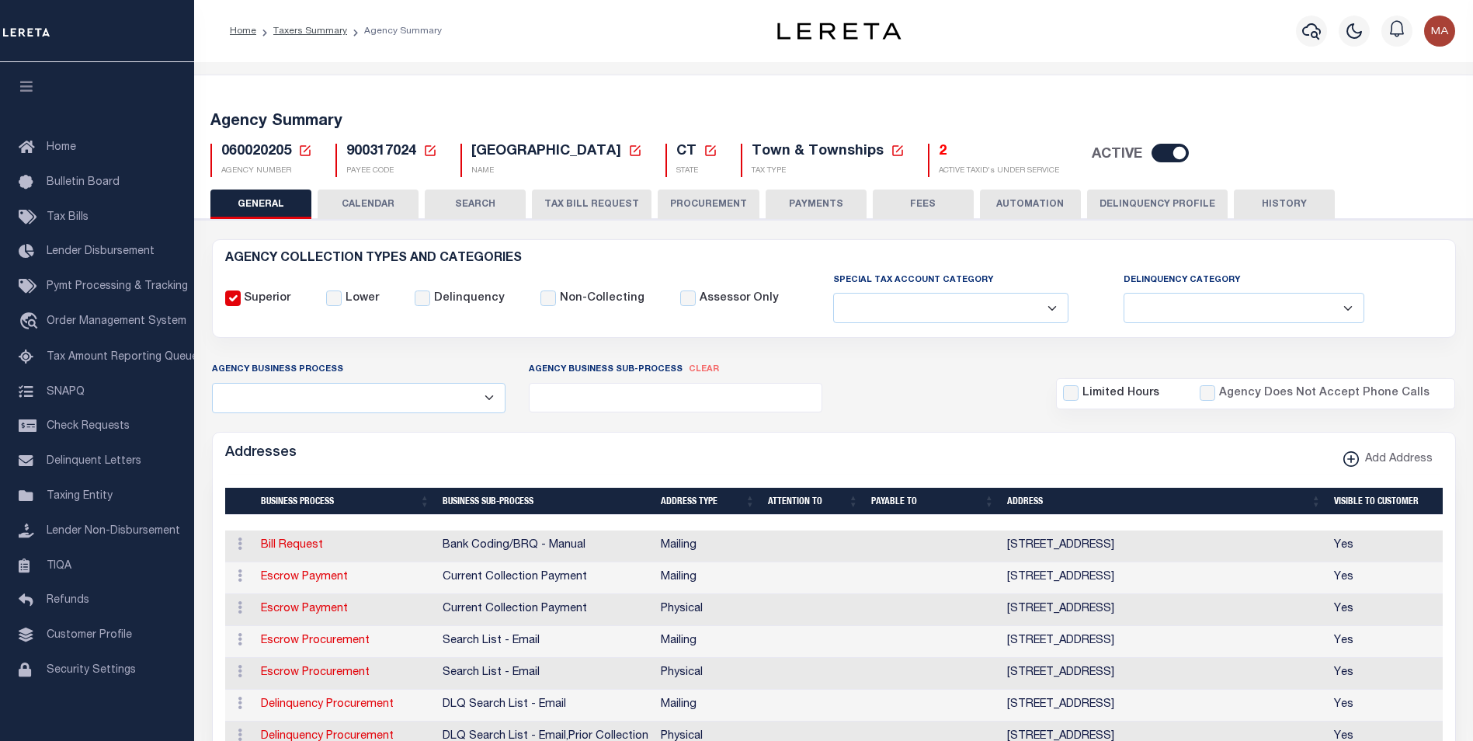
click at [787, 213] on button "PAYMENTS" at bounding box center [816, 204] width 101 height 30
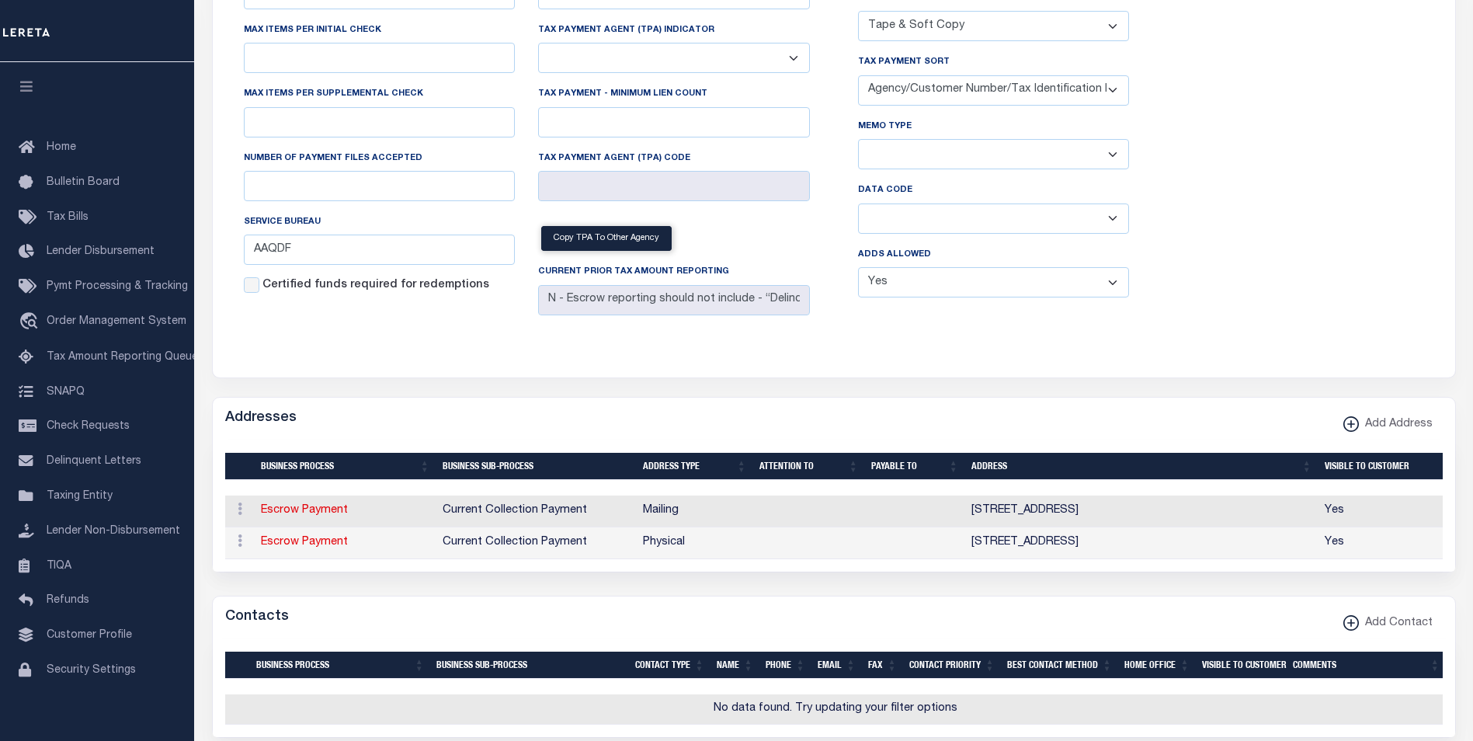
scroll to position [233, 0]
